Goal: Transaction & Acquisition: Purchase product/service

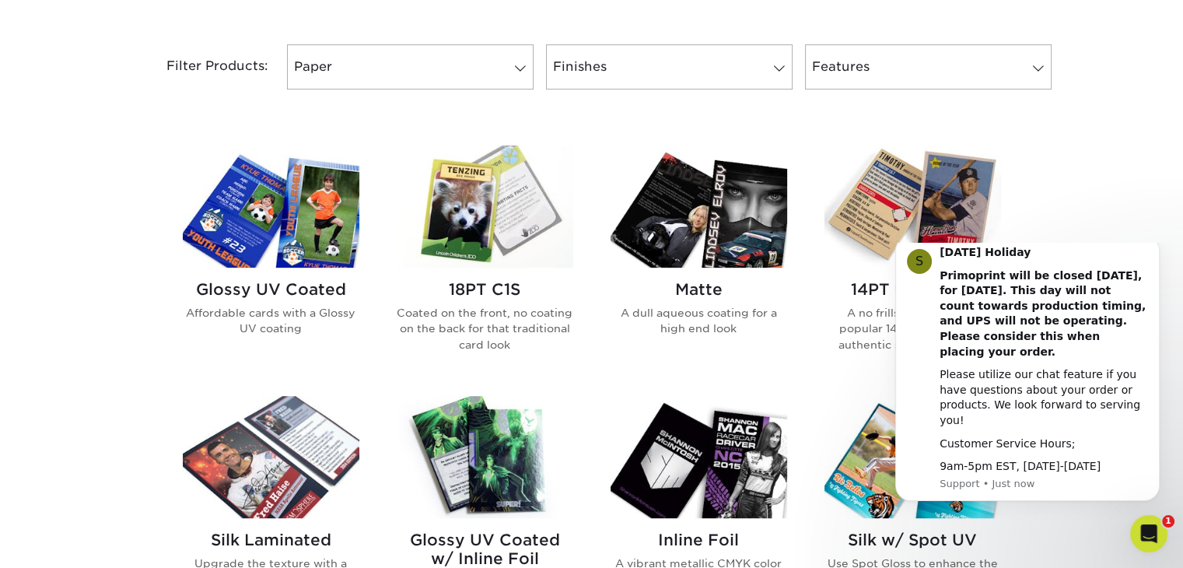
scroll to position [637, 0]
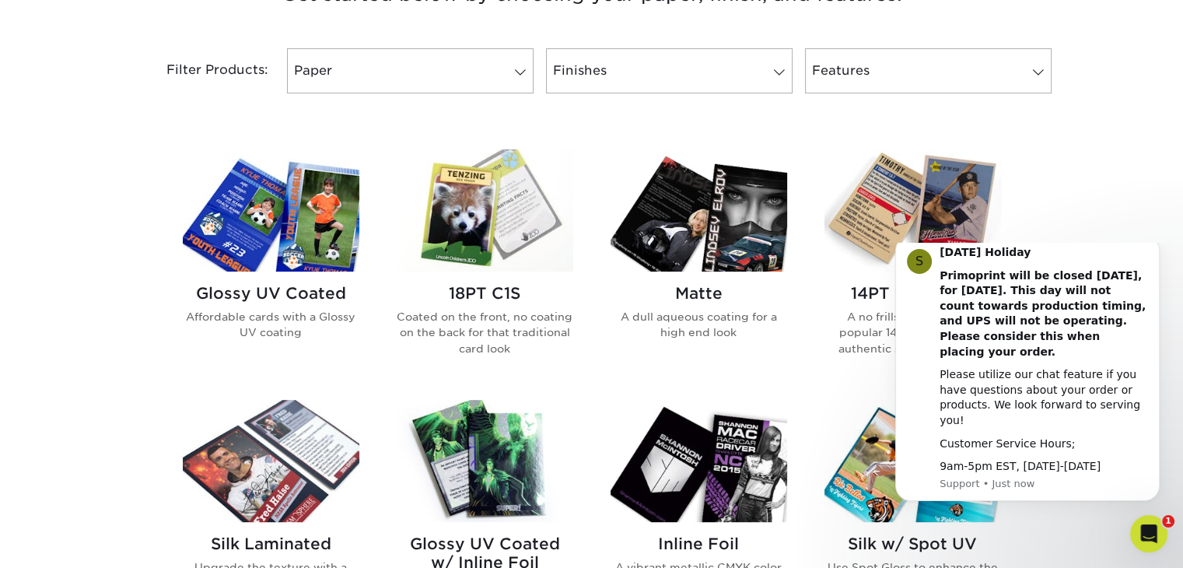
click at [486, 211] on img at bounding box center [485, 210] width 177 height 122
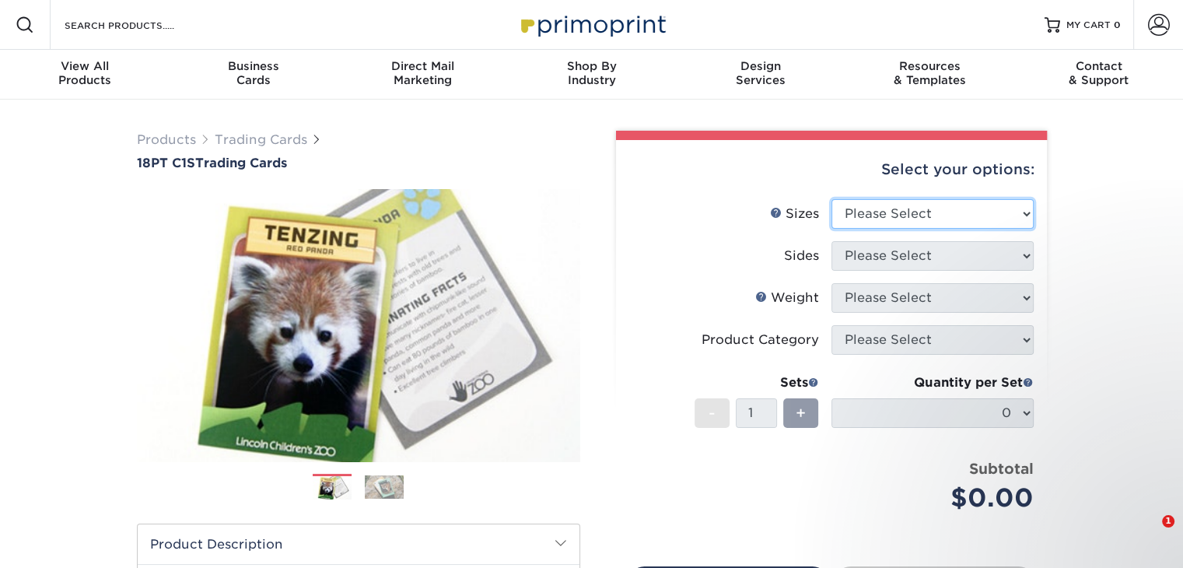
click at [969, 206] on select "Please Select 2.5" x 3.5"" at bounding box center [933, 214] width 202 height 30
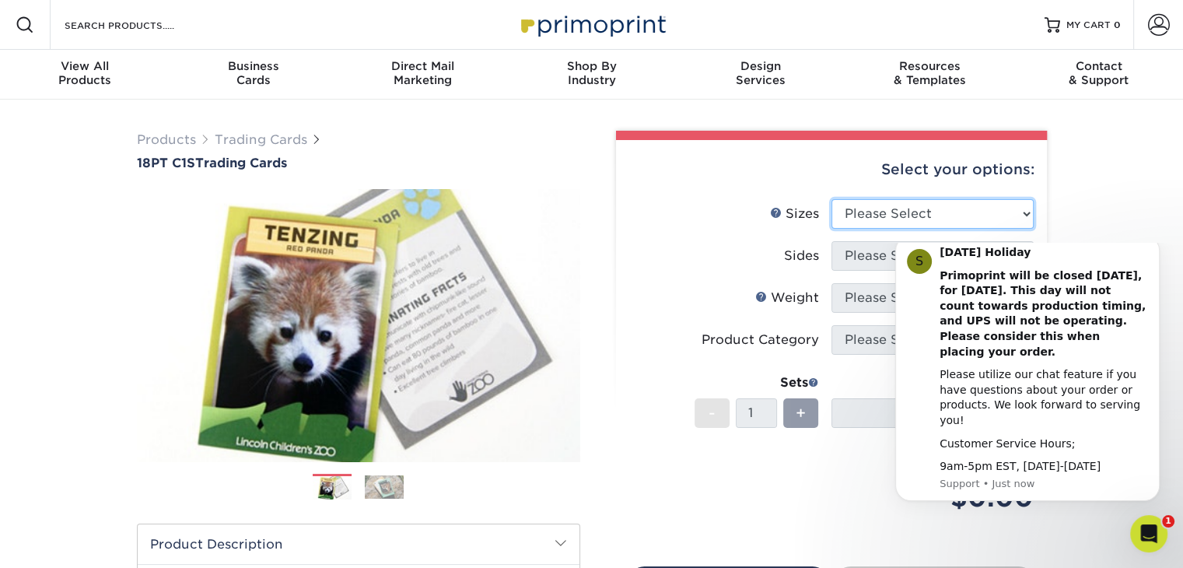
select select "2.50x3.50"
click at [832, 199] on select "Please Select 2.5" x 3.5"" at bounding box center [933, 214] width 202 height 30
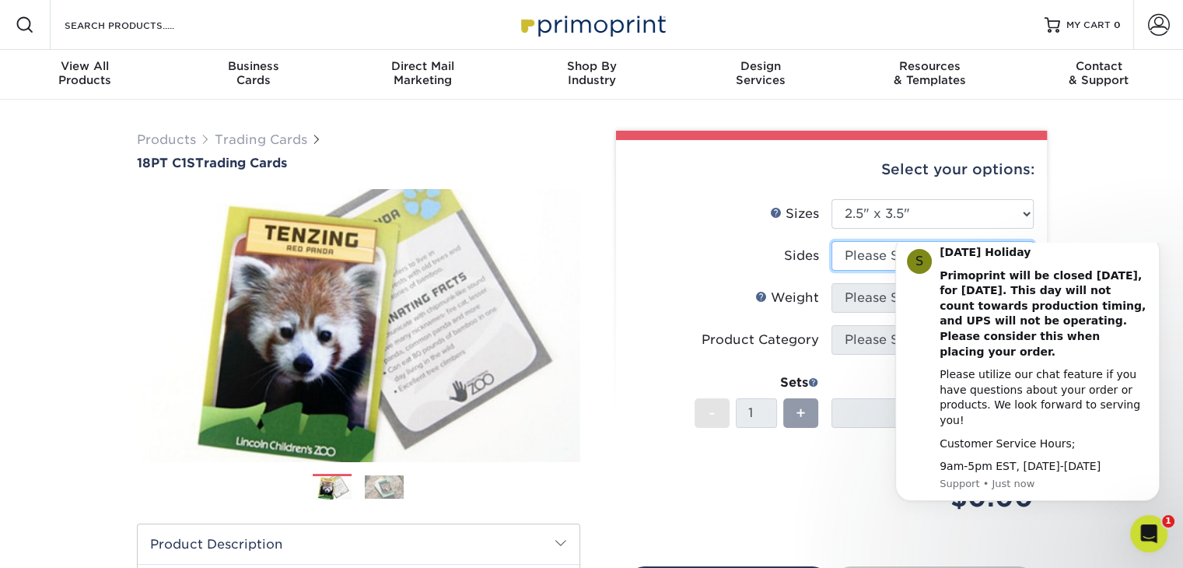
click at [862, 252] on select "Please Select Print Both Sides Print Front Only" at bounding box center [933, 256] width 202 height 30
select select "13abbda7-1d64-4f25-8bb2-c179b224825d"
click at [832, 241] on select "Please Select Print Both Sides Print Front Only" at bounding box center [933, 256] width 202 height 30
click at [1156, 244] on icon "Dismiss notification" at bounding box center [1156, 240] width 9 height 9
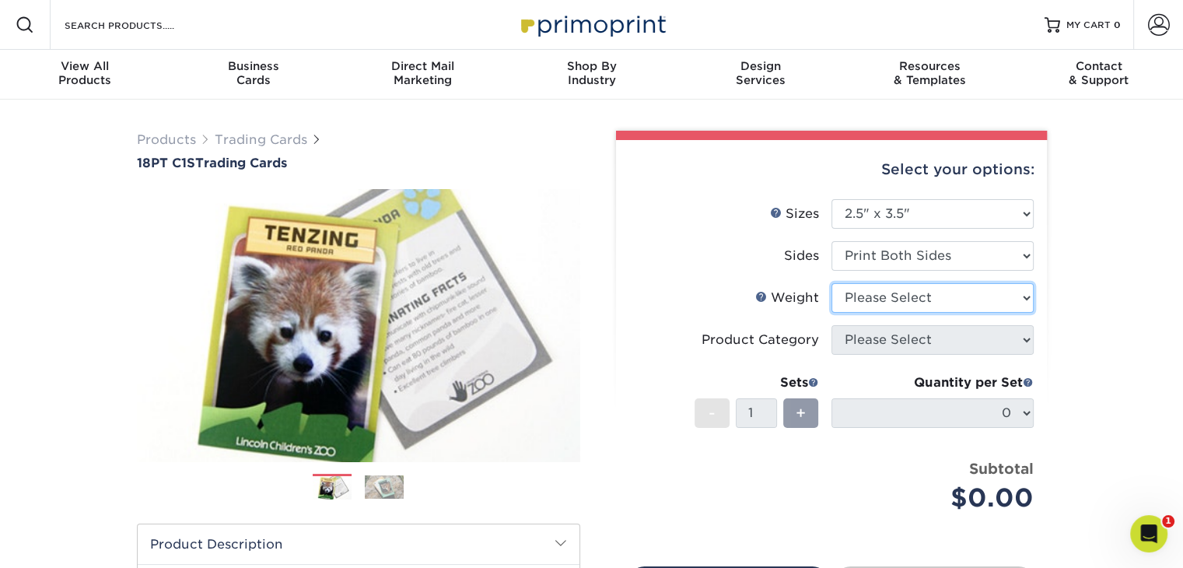
click at [973, 296] on select "Please Select 18PT C1S" at bounding box center [933, 298] width 202 height 30
select select "18PTC1S"
click at [832, 283] on select "Please Select 18PT C1S" at bounding box center [933, 298] width 202 height 30
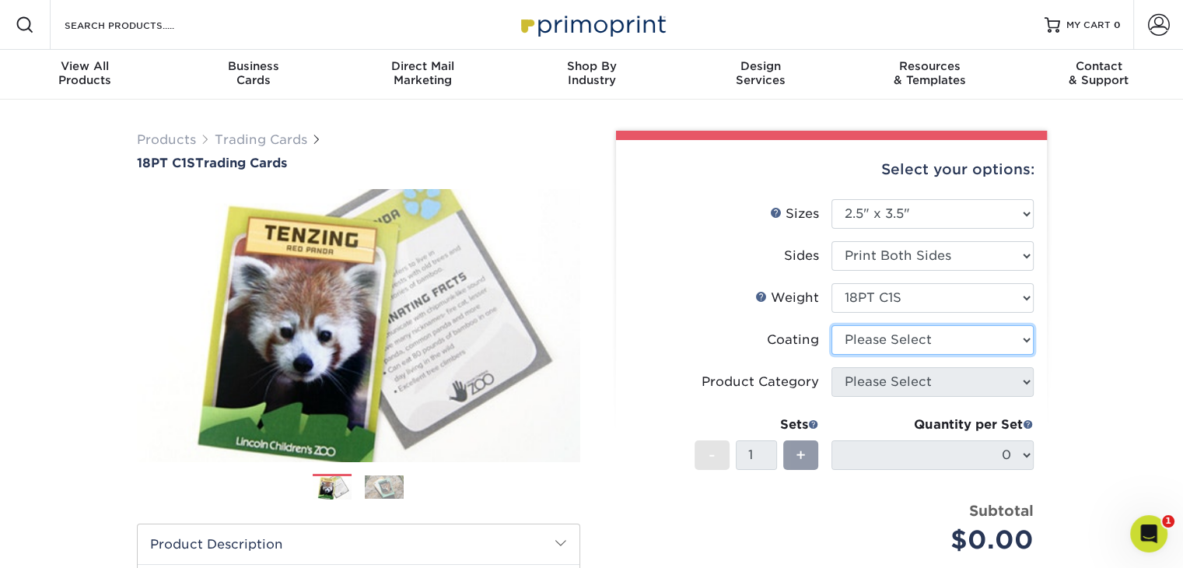
click at [920, 338] on select at bounding box center [933, 340] width 202 height 30
click at [832, 325] on select at bounding box center [933, 340] width 202 height 30
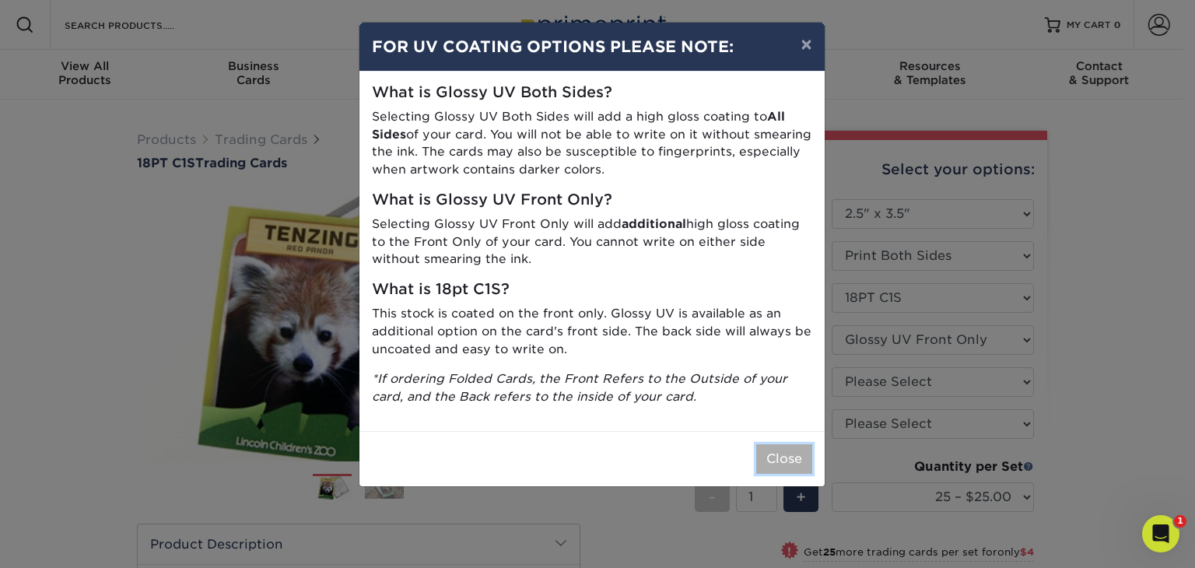
click at [778, 458] on button "Close" at bounding box center [784, 459] width 56 height 30
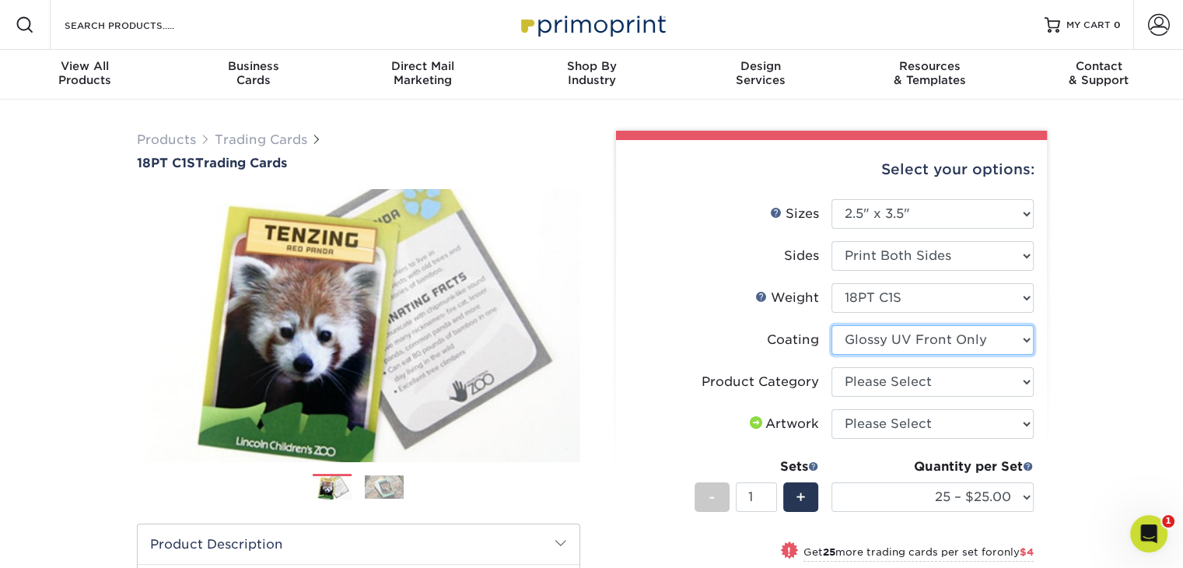
click at [1000, 342] on select at bounding box center [933, 340] width 202 height 30
select select "3e7618de-abca-4bda-9f97-8b9129e913d8"
click at [832, 325] on select at bounding box center [933, 340] width 202 height 30
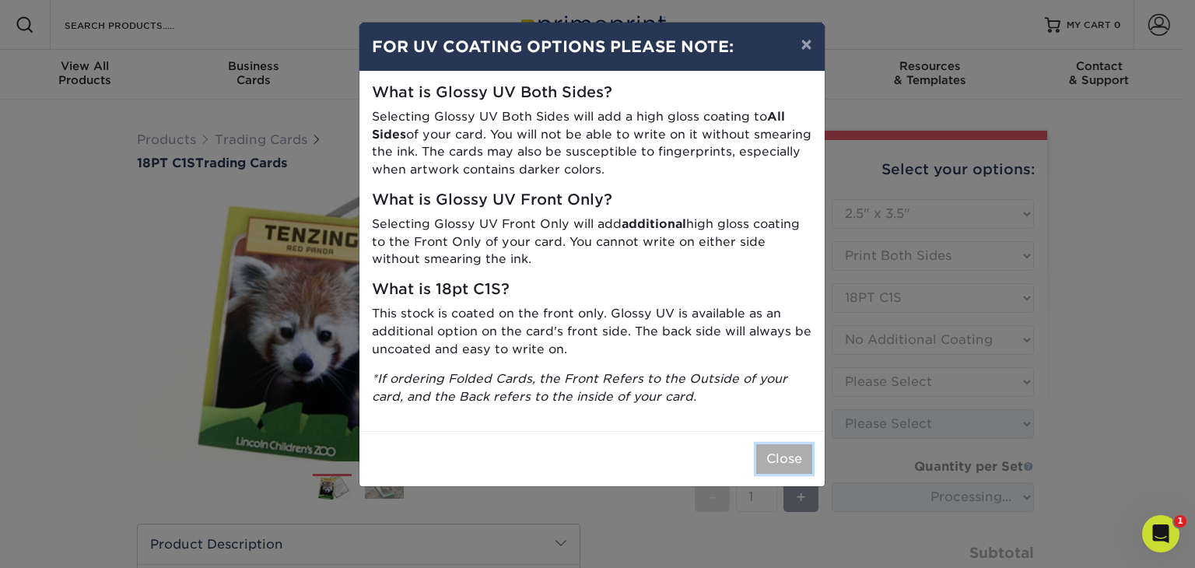
click at [778, 466] on button "Close" at bounding box center [784, 459] width 56 height 30
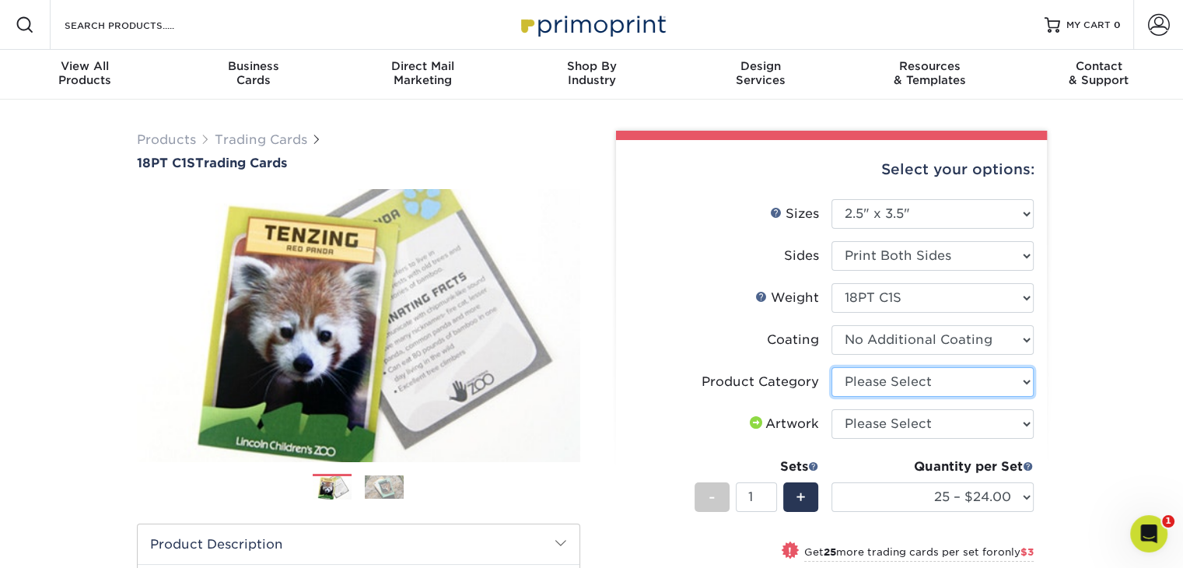
click at [955, 384] on select "Please Select Trading Cards" at bounding box center [933, 382] width 202 height 30
select select "c2f9bce9-36c2-409d-b101-c29d9d031e18"
click at [832, 367] on select "Please Select Trading Cards" at bounding box center [933, 382] width 202 height 30
click at [965, 419] on select "Please Select I will upload files I need a design - $100" at bounding box center [933, 424] width 202 height 30
select select "upload"
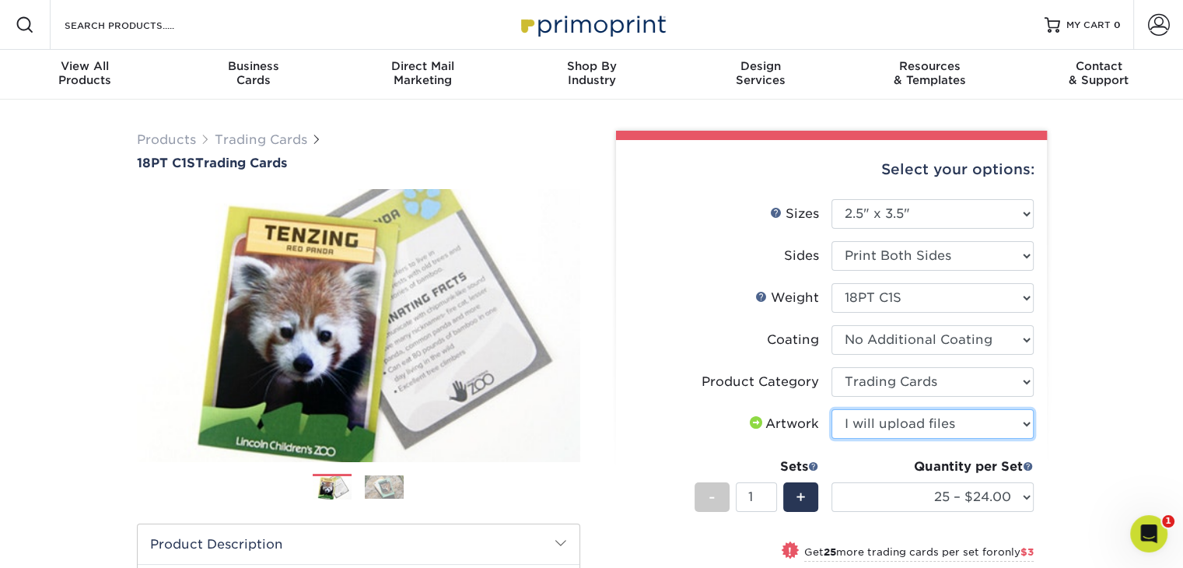
click at [832, 409] on select "Please Select I will upload files I need a design - $100" at bounding box center [933, 424] width 202 height 30
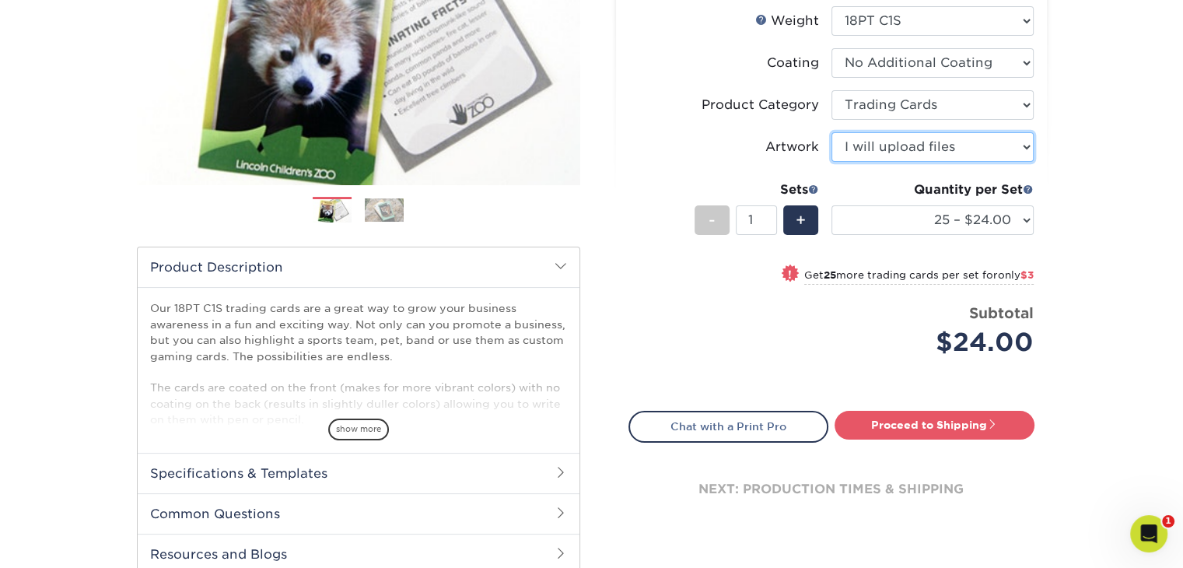
scroll to position [279, 0]
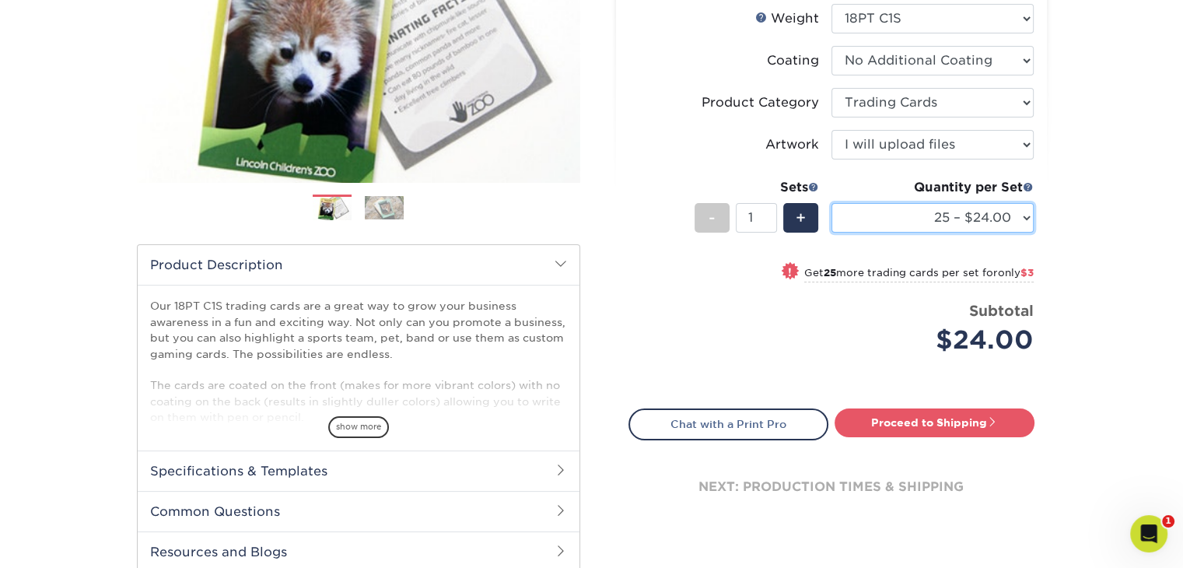
click at [1025, 209] on select "25 – $24.00 50 – $27.00 75 – $35.00 100 – $39.00 250 – $45.00 500 – $55.00 1000…" at bounding box center [933, 218] width 202 height 30
select select "1000 – $71.00"
click at [832, 203] on select "25 – $24.00 50 – $27.00 75 – $35.00 100 – $39.00 250 – $45.00 500 – $55.00 1000…" at bounding box center [933, 218] width 202 height 30
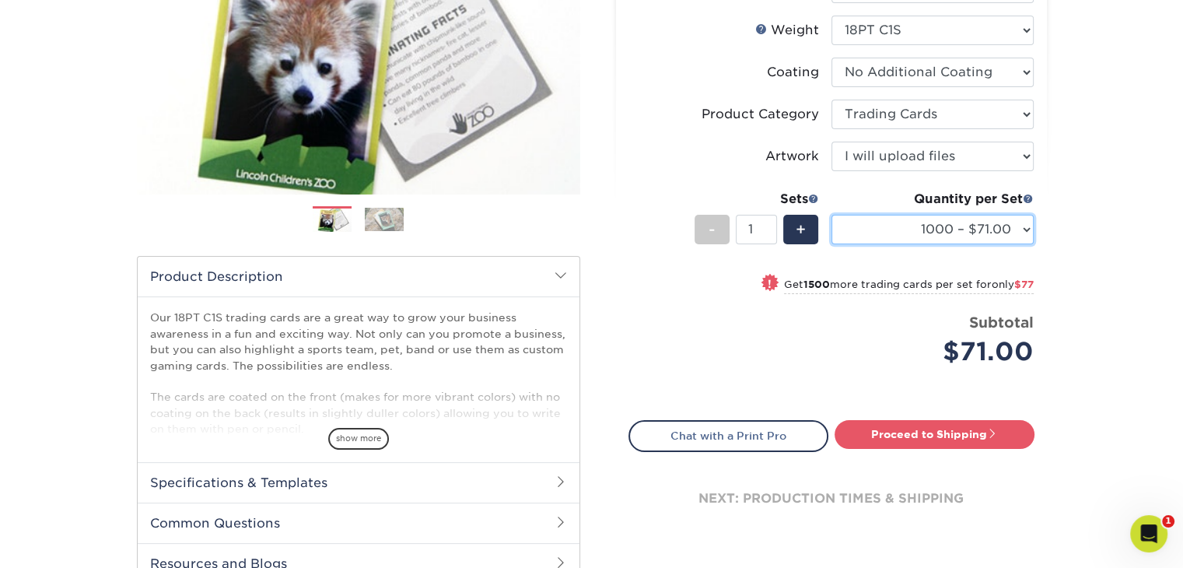
scroll to position [307, 0]
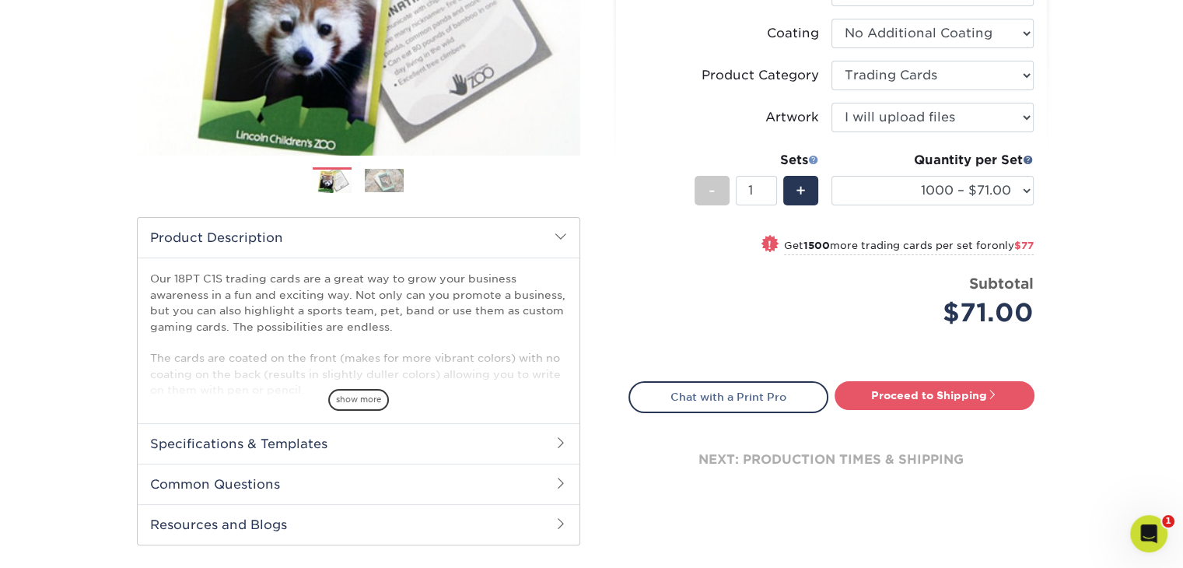
click at [814, 160] on span at bounding box center [813, 159] width 11 height 11
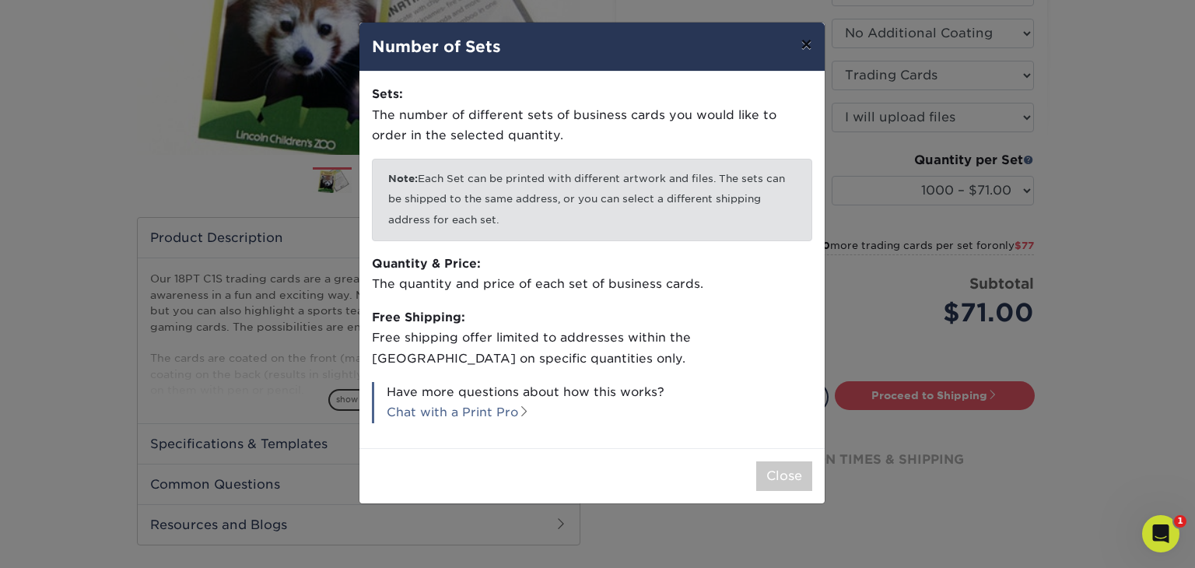
click at [804, 46] on button "×" at bounding box center [806, 45] width 36 height 44
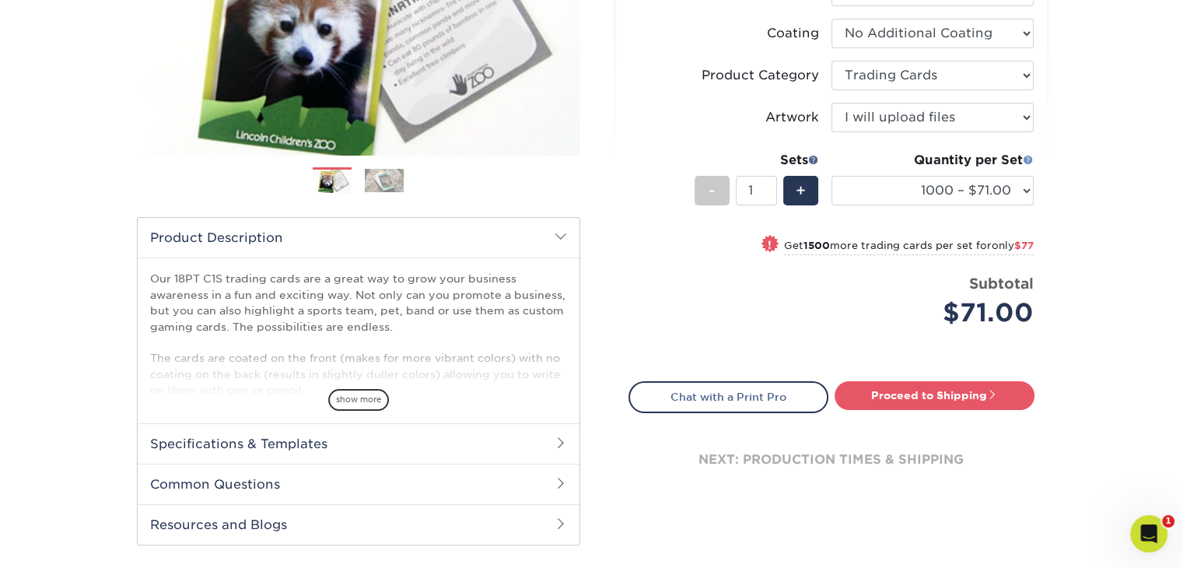
click at [1030, 156] on span at bounding box center [1028, 159] width 11 height 11
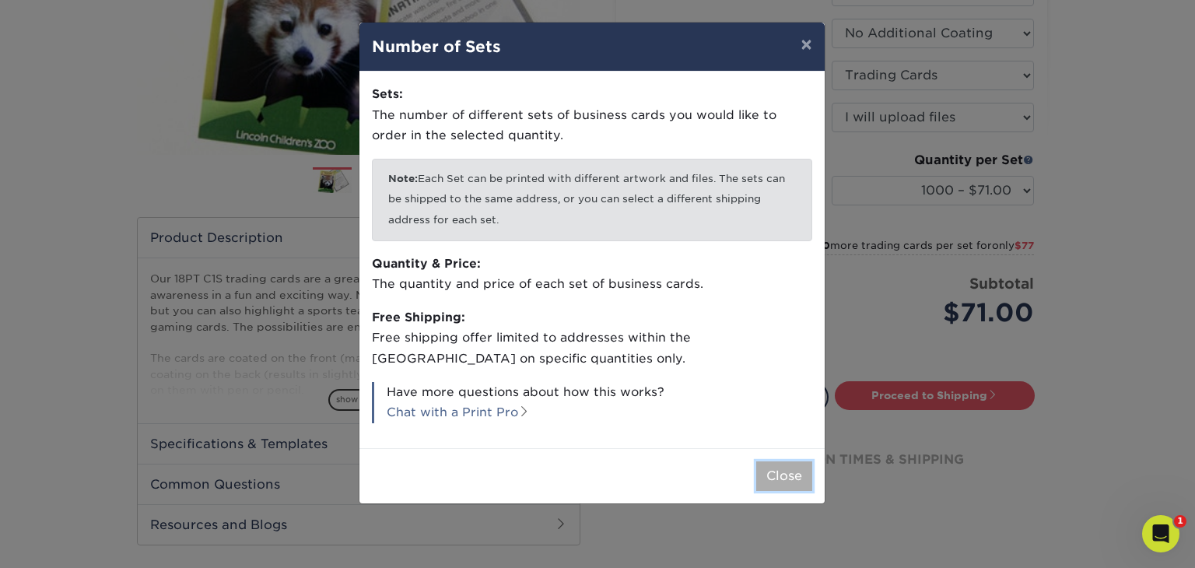
click at [778, 475] on button "Close" at bounding box center [784, 476] width 56 height 30
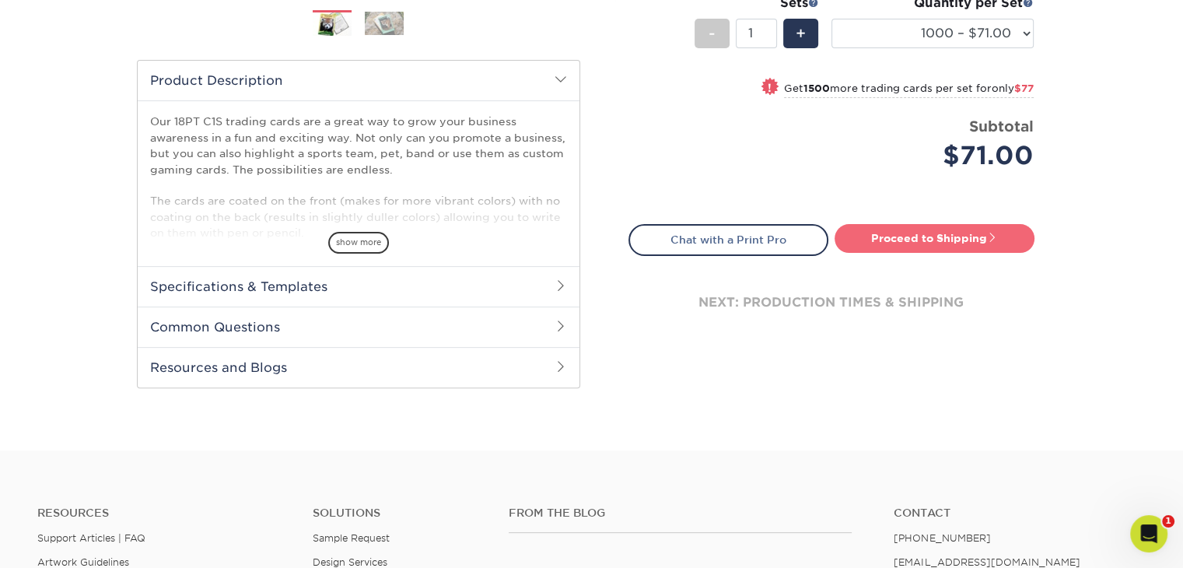
scroll to position [458, 0]
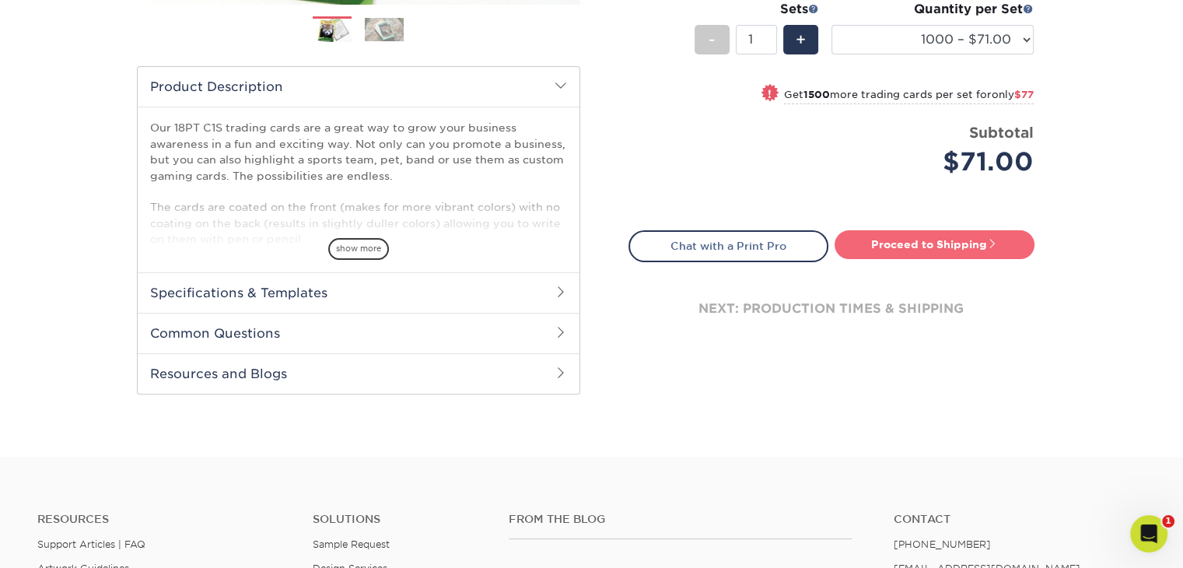
click at [933, 245] on link "Proceed to Shipping" at bounding box center [935, 244] width 200 height 28
type input "Set 1"
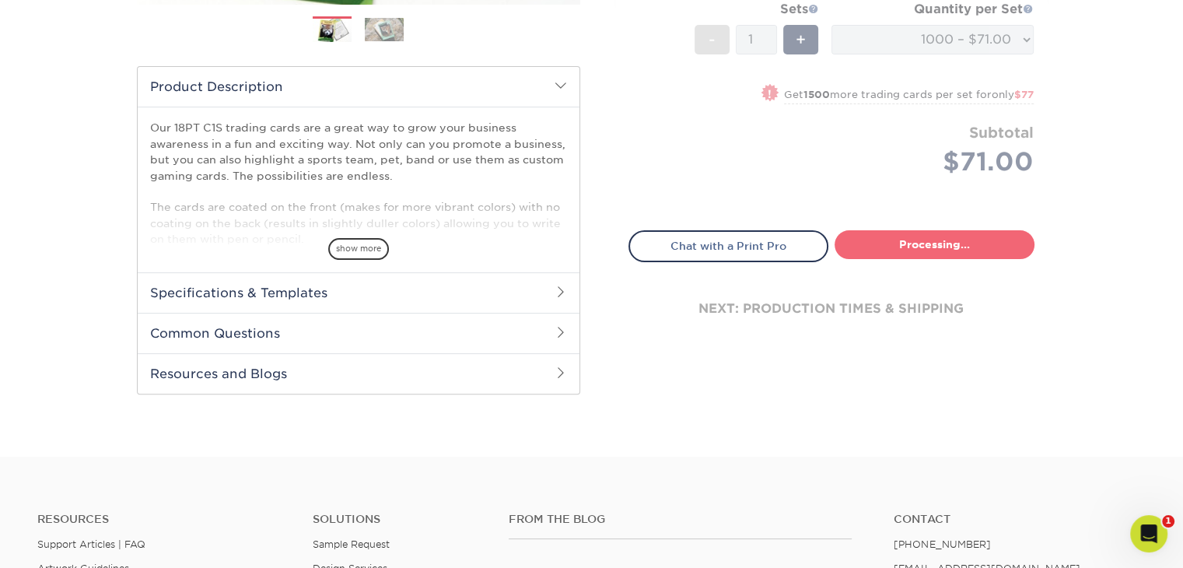
select select "924a79e3-6529-4050-a7ca-c144a4433746"
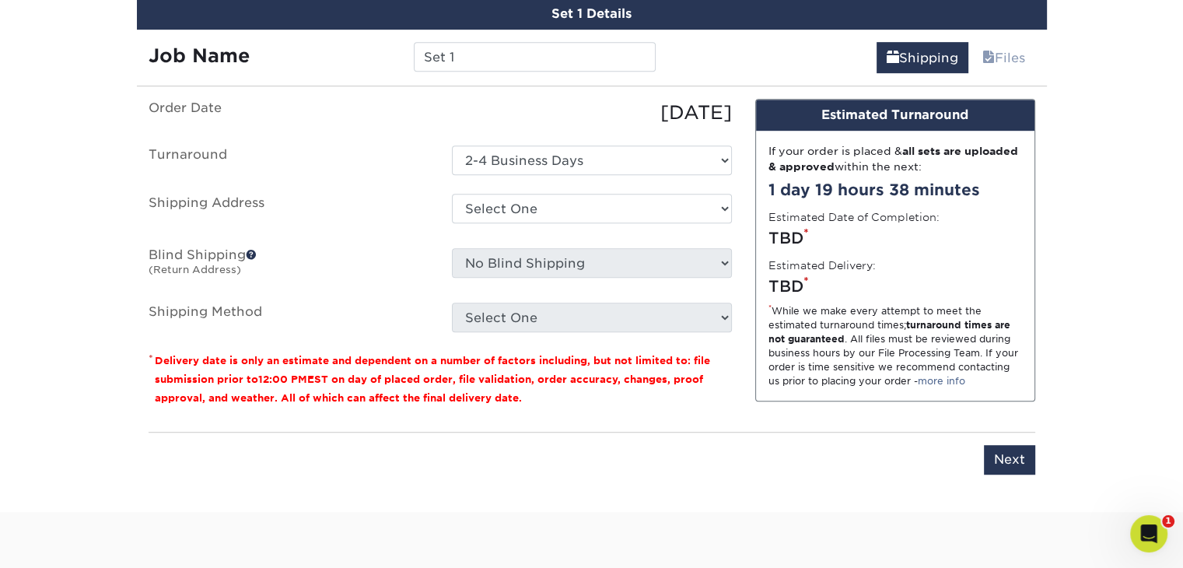
scroll to position [913, 0]
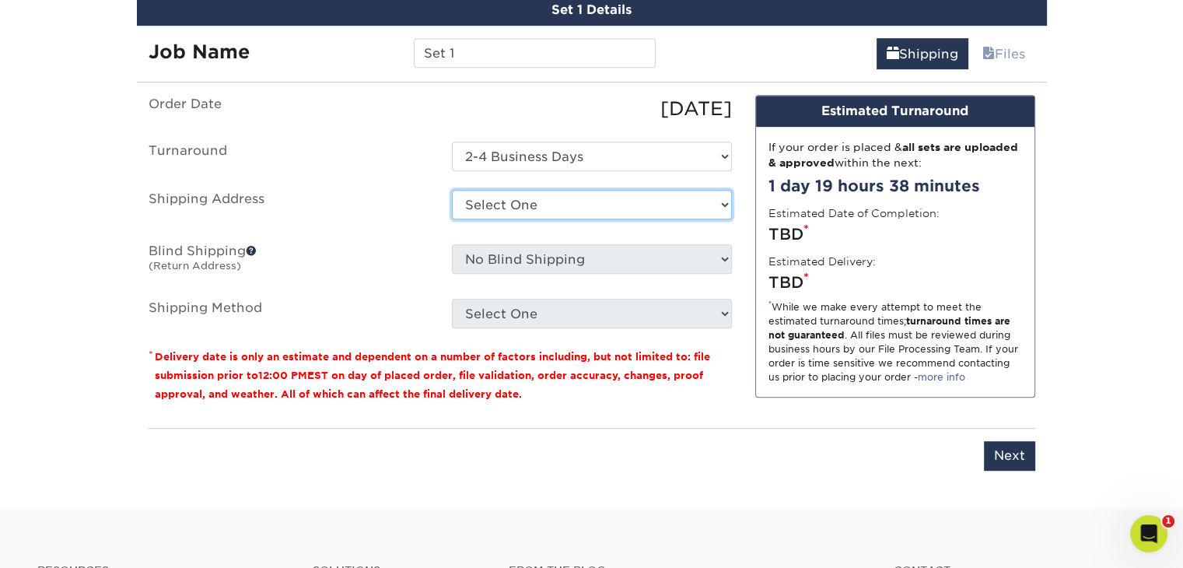
click at [691, 208] on select "Select One + Add New Address - Login" at bounding box center [592, 205] width 280 height 30
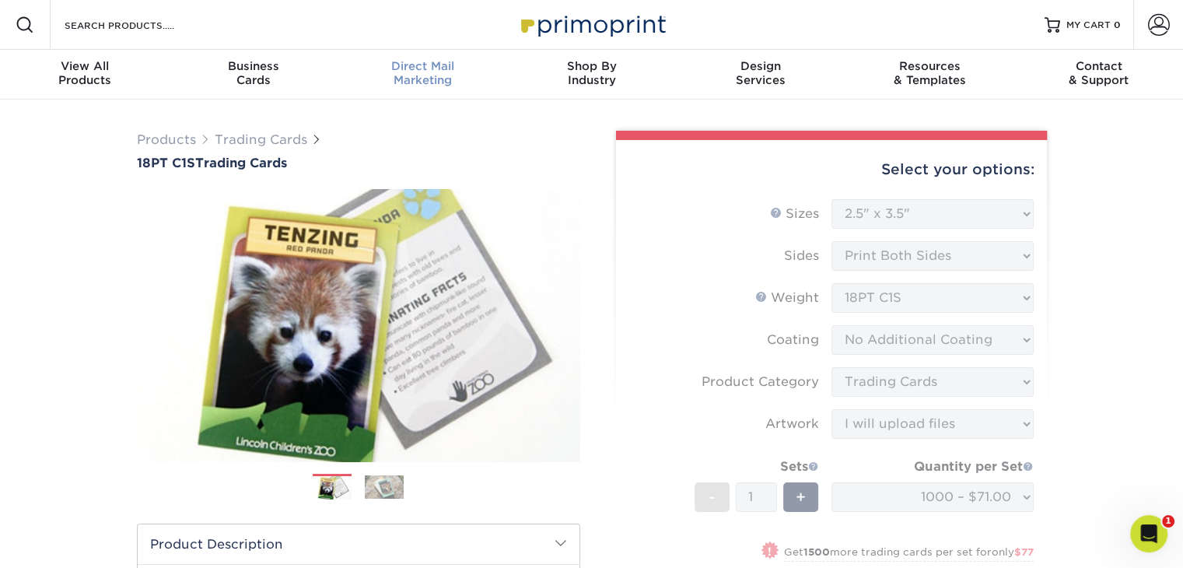
scroll to position [0, 0]
